Goal: Transaction & Acquisition: Purchase product/service

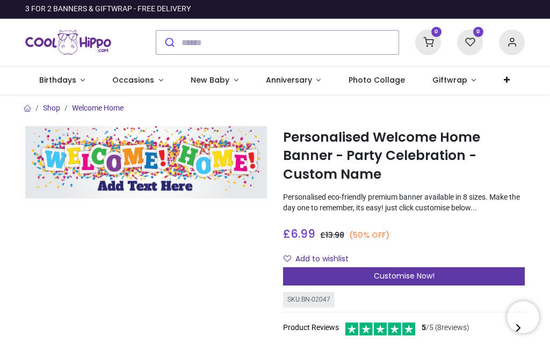
click at [400, 271] on span "Customise Now!" at bounding box center [404, 275] width 61 height 11
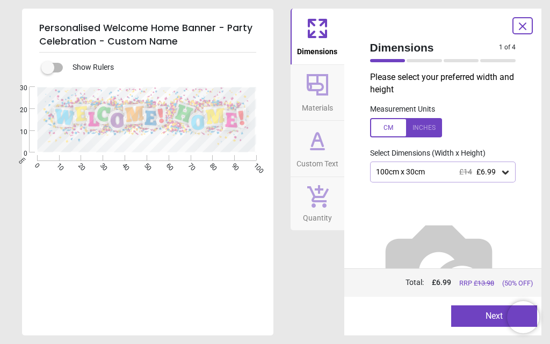
click at [442, 161] on div "Please select your preferred width and height Measurement Units Select Dimensio…" at bounding box center [442, 169] width 163 height 197
click at [459, 167] on span "£14" at bounding box center [465, 171] width 13 height 9
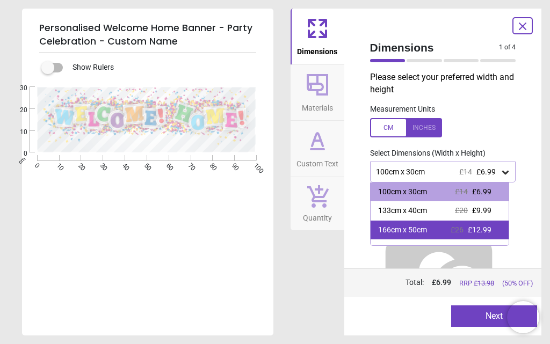
click at [422, 231] on div "166cm x 50cm" at bounding box center [402, 230] width 49 height 11
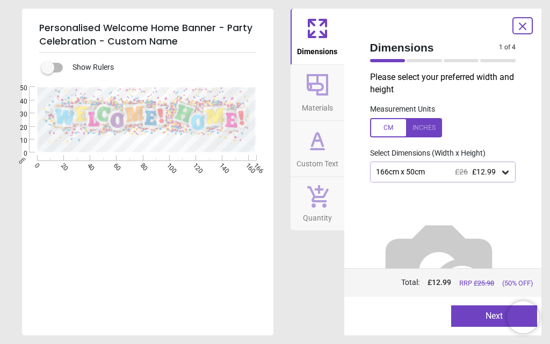
click at [385, 128] on div at bounding box center [406, 127] width 72 height 19
click at [425, 128] on div at bounding box center [406, 127] width 72 height 19
click at [384, 132] on div at bounding box center [406, 127] width 72 height 19
click at [502, 174] on icon at bounding box center [505, 173] width 6 height 4
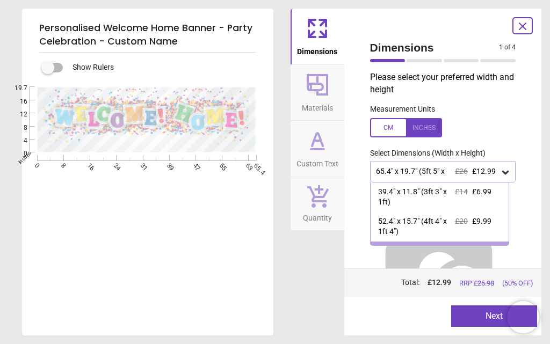
scroll to position [26, 0]
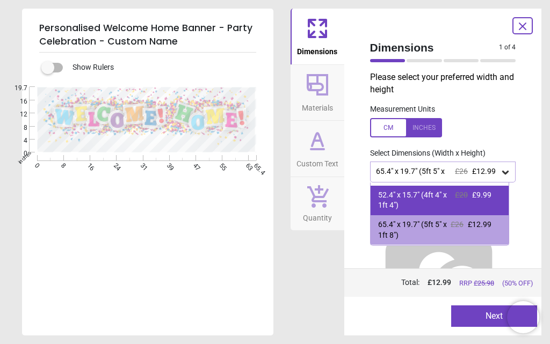
click at [473, 194] on span "£9.99" at bounding box center [481, 195] width 19 height 9
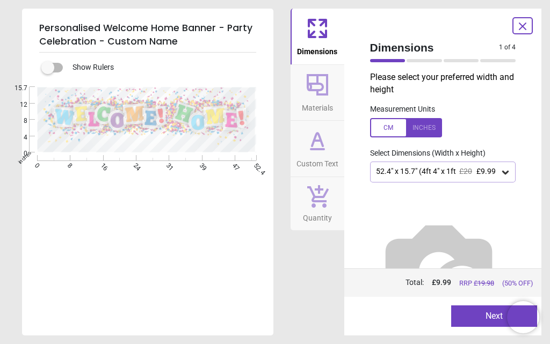
click at [493, 316] on button "Next" at bounding box center [494, 315] width 86 height 21
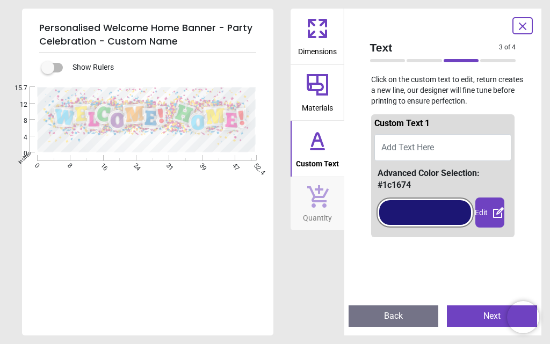
click at [440, 139] on button "Add Text Here" at bounding box center [442, 147] width 137 height 27
click at [437, 147] on button "Add Text Here" at bounding box center [442, 147] width 137 height 27
click at [436, 147] on button "Add Text Here" at bounding box center [442, 147] width 137 height 27
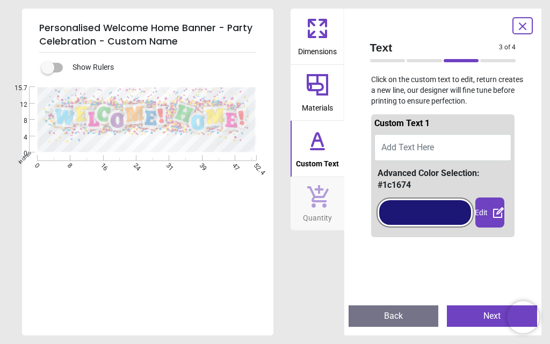
click at [436, 147] on button "Add Text Here" at bounding box center [442, 147] width 137 height 27
click at [445, 214] on div at bounding box center [425, 212] width 92 height 25
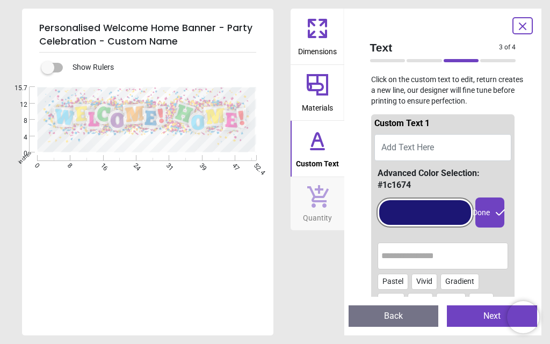
drag, startPoint x: 455, startPoint y: 213, endPoint x: 390, endPoint y: 217, distance: 65.6
click at [392, 218] on div at bounding box center [425, 212] width 92 height 25
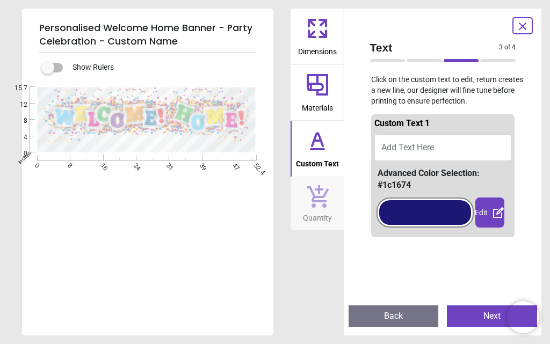
click at [493, 210] on icon at bounding box center [498, 212] width 11 height 11
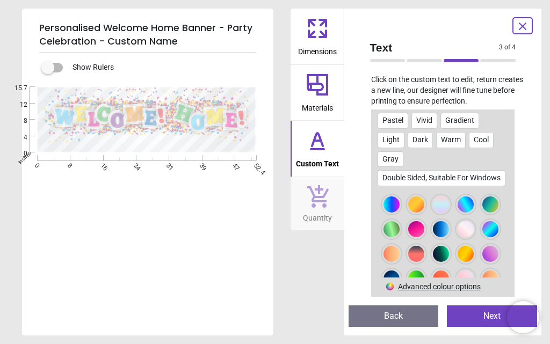
scroll to position [698, 0]
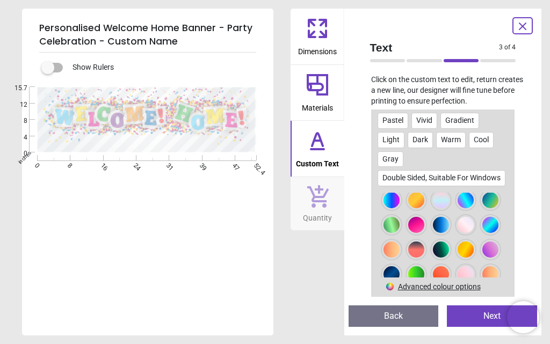
click at [422, 109] on div at bounding box center [416, 101] width 16 height 16
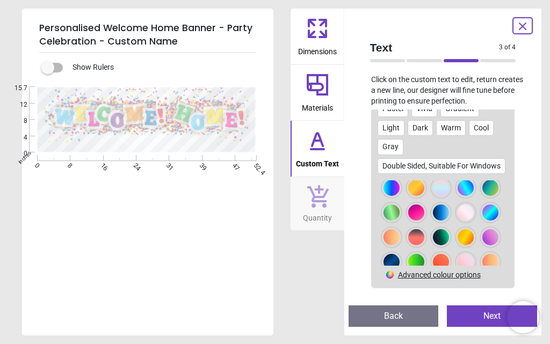
scroll to position [149, 0]
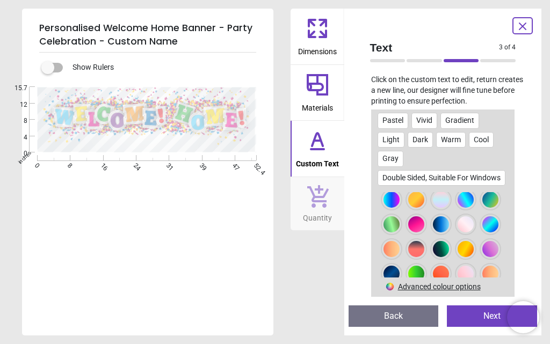
click at [447, 109] on div at bounding box center [441, 101] width 16 height 16
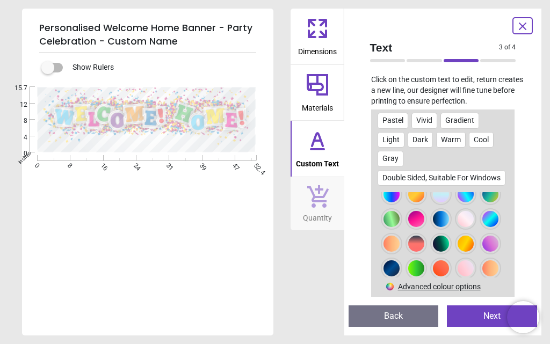
scroll to position [698, 0]
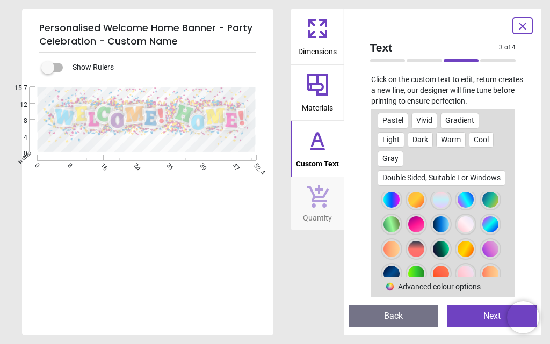
click at [433, 84] on div at bounding box center [441, 76] width 16 height 16
click at [457, 84] on div at bounding box center [465, 76] width 16 height 16
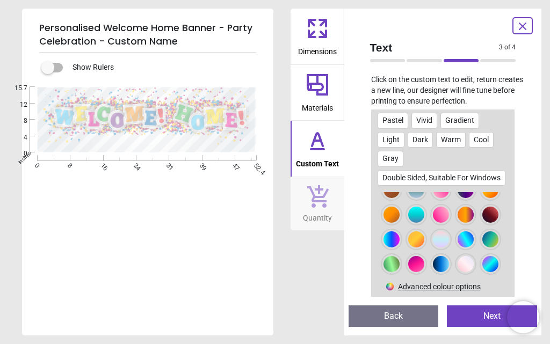
scroll to position [644, 0]
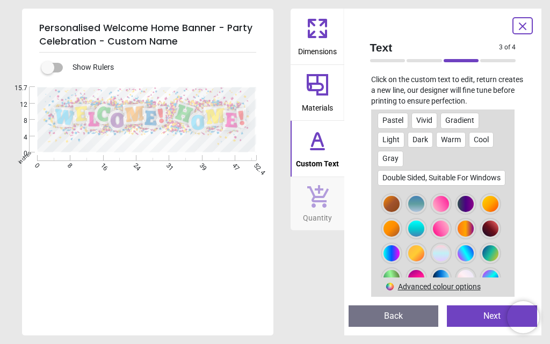
click at [482, 113] on div at bounding box center [490, 105] width 16 height 16
click at [424, 113] on div at bounding box center [416, 105] width 16 height 16
click at [482, 113] on div at bounding box center [490, 105] width 16 height 16
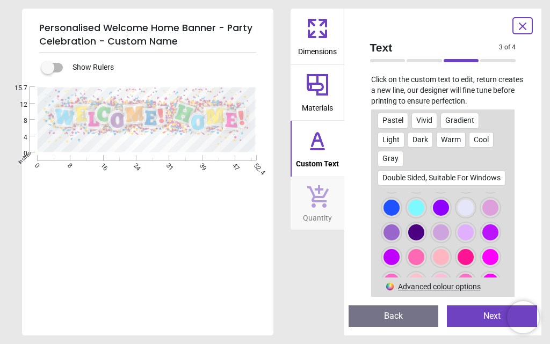
scroll to position [376, 0]
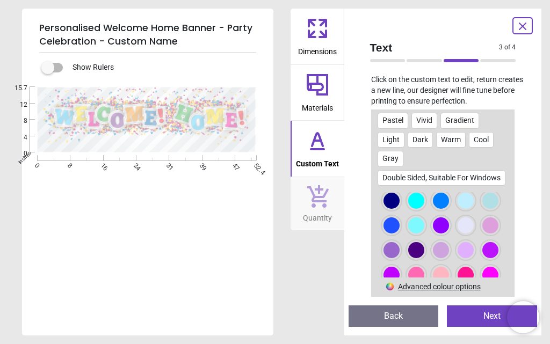
click at [447, 135] on div at bounding box center [441, 127] width 16 height 16
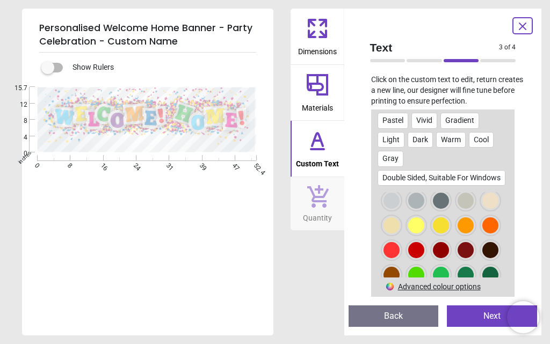
scroll to position [54, 0]
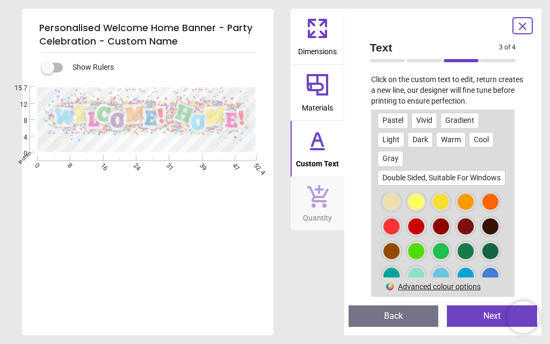
click at [424, 210] on div at bounding box center [416, 202] width 16 height 16
click at [399, 235] on div at bounding box center [391, 226] width 16 height 16
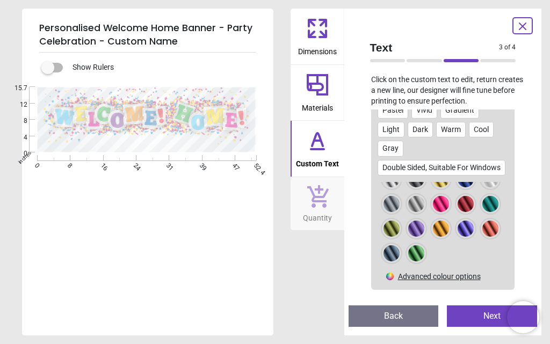
scroll to position [149, 0]
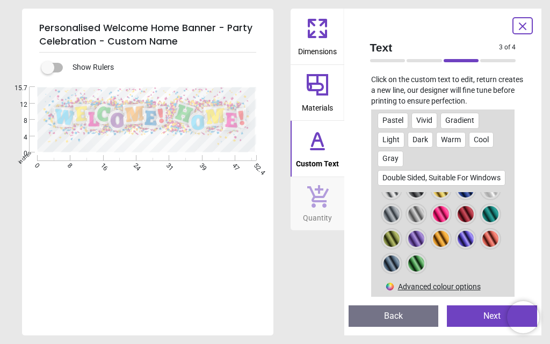
click at [482, 238] on div at bounding box center [490, 239] width 16 height 16
click at [457, 242] on div at bounding box center [465, 239] width 16 height 16
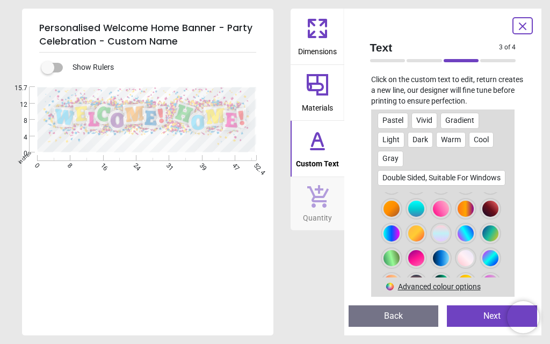
scroll to position [680, 0]
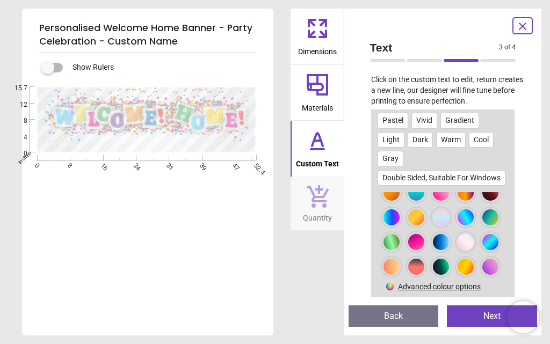
click at [482, 77] on div at bounding box center [490, 69] width 16 height 16
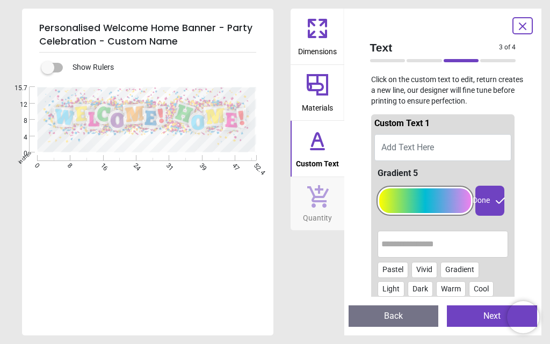
scroll to position [54, 0]
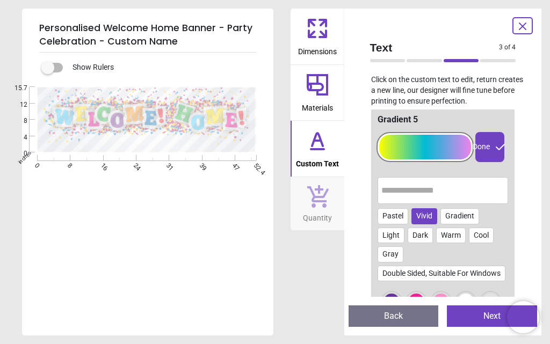
click at [429, 217] on div "Vivid" at bounding box center [424, 216] width 26 height 16
click at [446, 236] on div "Warm" at bounding box center [451, 236] width 30 height 16
click at [422, 216] on div "Vivid" at bounding box center [424, 216] width 26 height 16
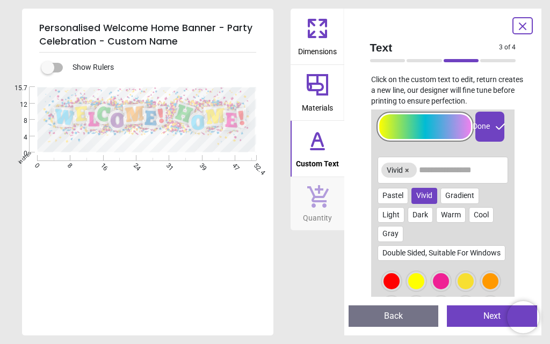
scroll to position [0, 0]
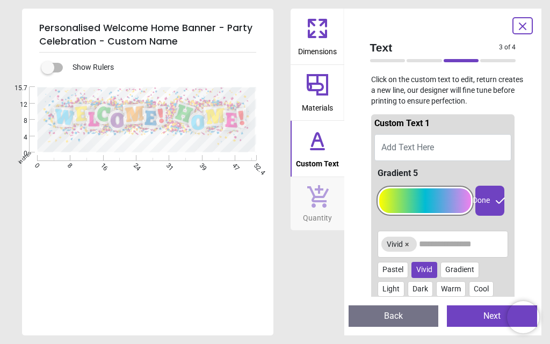
click at [423, 145] on span "Add Text Here" at bounding box center [407, 147] width 53 height 10
click at [435, 138] on button "Add Text Here" at bounding box center [442, 147] width 137 height 27
click at [398, 140] on button "Add Text Here" at bounding box center [442, 147] width 137 height 27
click at [408, 143] on span "Add Text Here" at bounding box center [407, 147] width 53 height 10
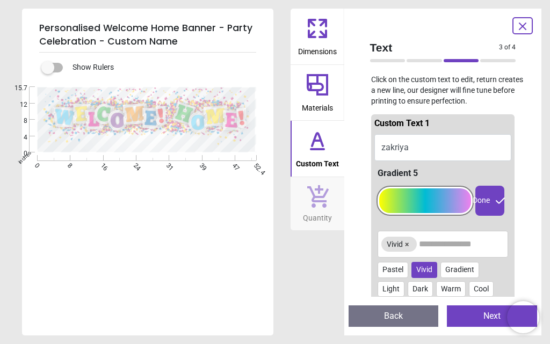
type textarea "*******"
click at [380, 268] on div "Pastel" at bounding box center [392, 270] width 31 height 16
click at [448, 269] on div "Gradient" at bounding box center [459, 270] width 39 height 16
click at [423, 268] on div "Vivid" at bounding box center [424, 270] width 26 height 16
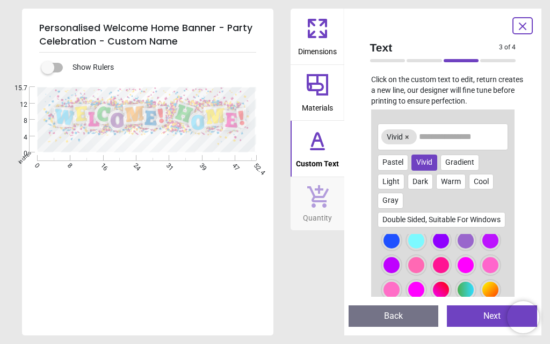
scroll to position [161, 0]
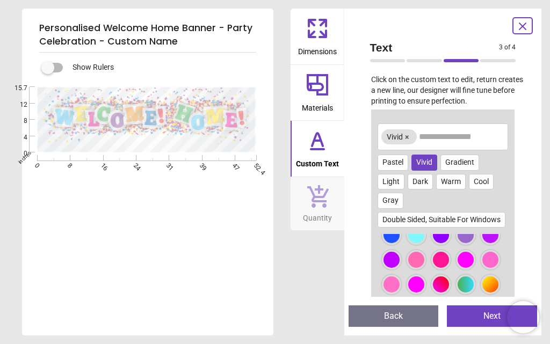
click at [399, 243] on div at bounding box center [391, 235] width 16 height 16
click at [433, 243] on div at bounding box center [441, 235] width 16 height 16
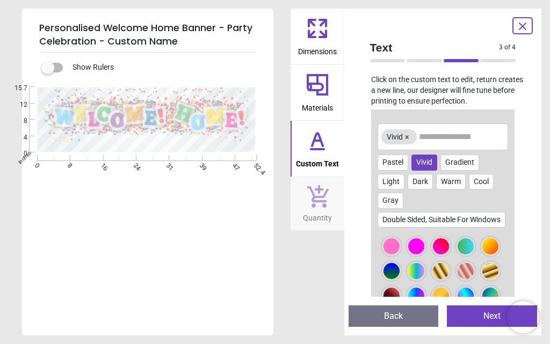
scroll to position [215, 0]
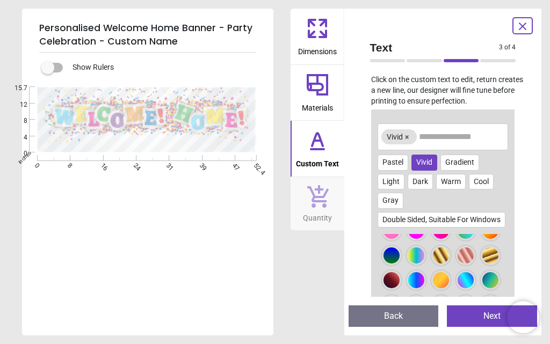
click at [433, 214] on div at bounding box center [441, 206] width 16 height 16
click at [438, 239] on div at bounding box center [441, 231] width 16 height 16
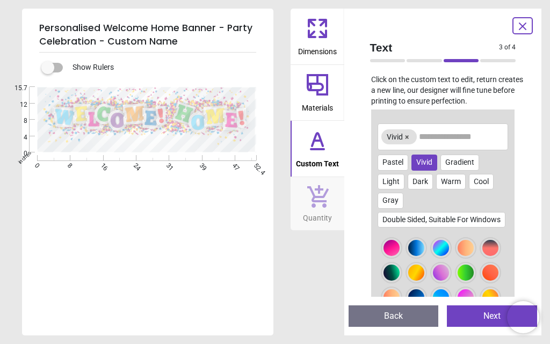
scroll to position [322, 0]
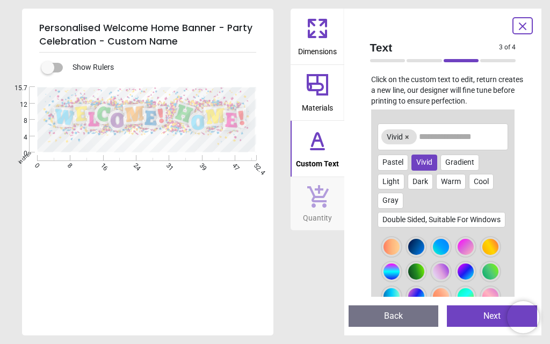
click at [482, 181] on div at bounding box center [490, 173] width 16 height 16
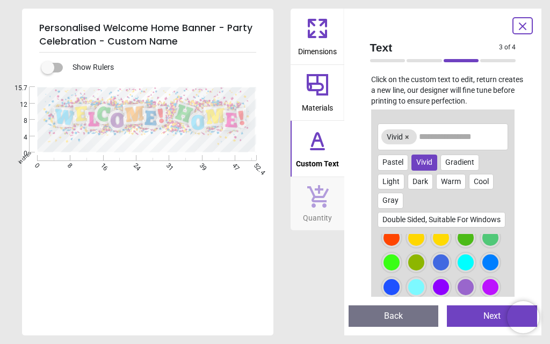
scroll to position [54, 0]
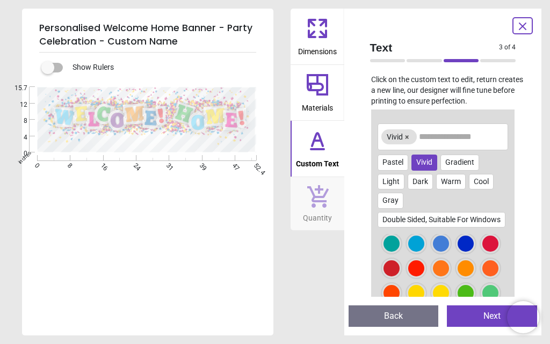
click at [482, 227] on div at bounding box center [490, 219] width 16 height 16
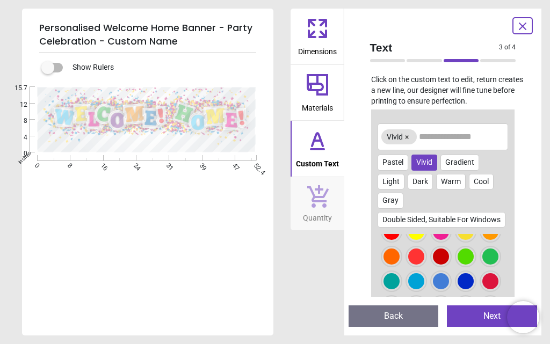
scroll to position [0, 0]
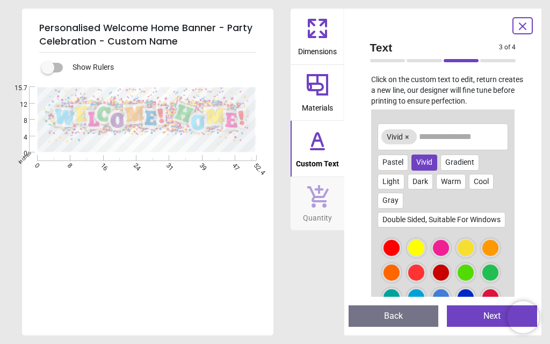
click at [464, 256] on div at bounding box center [465, 248] width 16 height 16
click at [408, 256] on div at bounding box center [416, 248] width 16 height 16
click at [399, 281] on div at bounding box center [391, 273] width 16 height 16
click at [424, 281] on div at bounding box center [416, 273] width 16 height 16
click at [449, 281] on div at bounding box center [441, 273] width 16 height 16
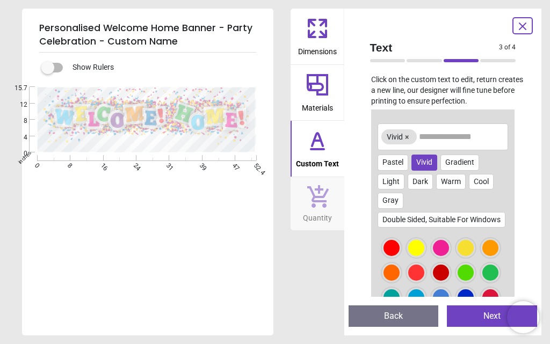
scroll to position [54, 0]
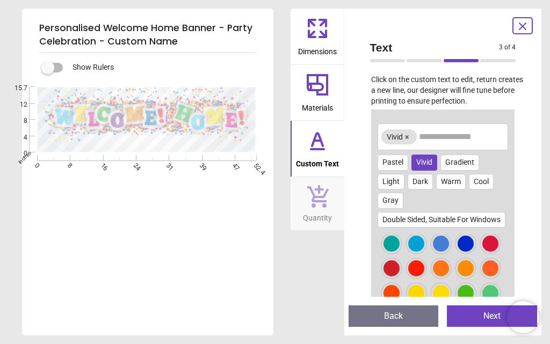
click at [433, 252] on div at bounding box center [441, 244] width 16 height 16
click at [457, 252] on div at bounding box center [465, 244] width 16 height 16
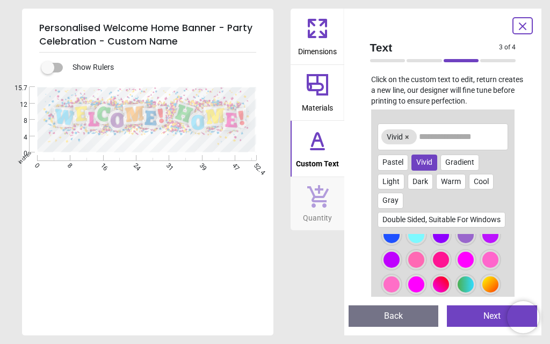
scroll to position [215, 0]
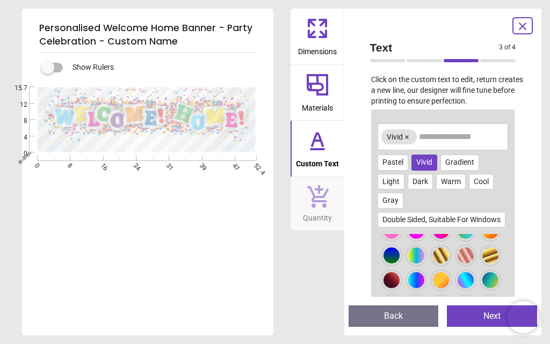
click at [482, 189] on div at bounding box center [490, 181] width 16 height 16
click at [399, 214] on div at bounding box center [391, 206] width 16 height 16
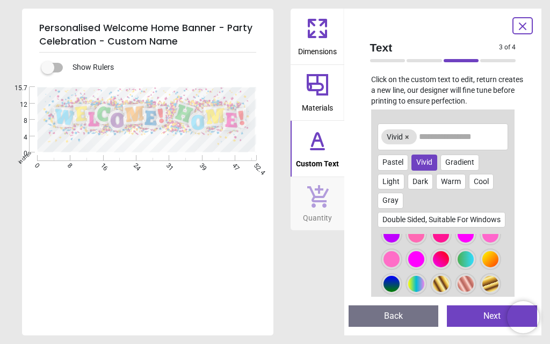
scroll to position [161, 0]
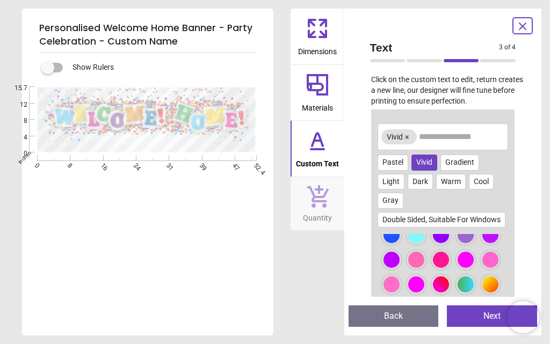
click at [433, 243] on div at bounding box center [441, 235] width 16 height 16
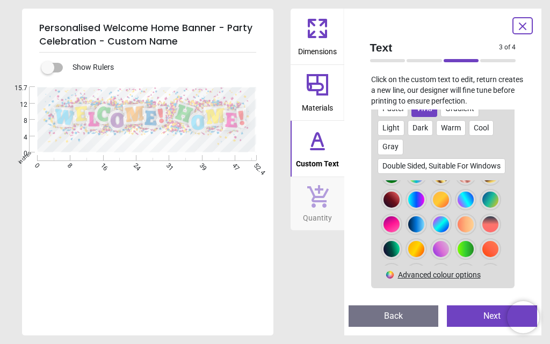
scroll to position [322, 0]
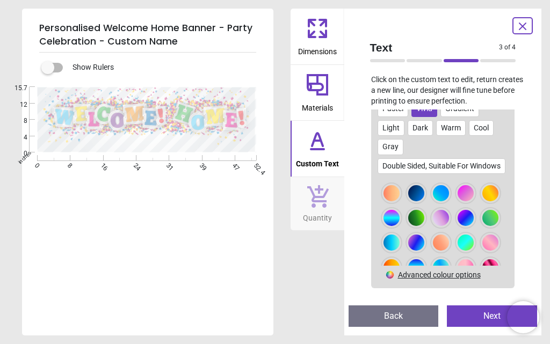
click at [488, 317] on button "Next" at bounding box center [492, 315] width 90 height 21
